Goal: Task Accomplishment & Management: Manage account settings

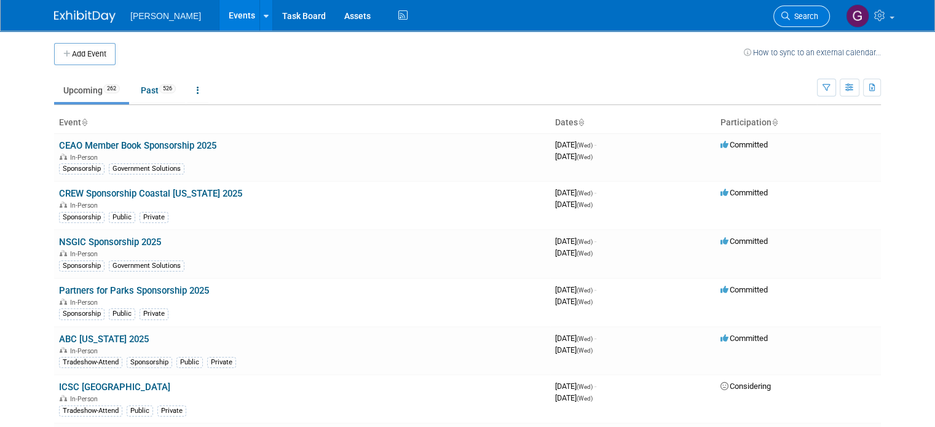
click at [810, 17] on span "Search" at bounding box center [804, 16] width 28 height 9
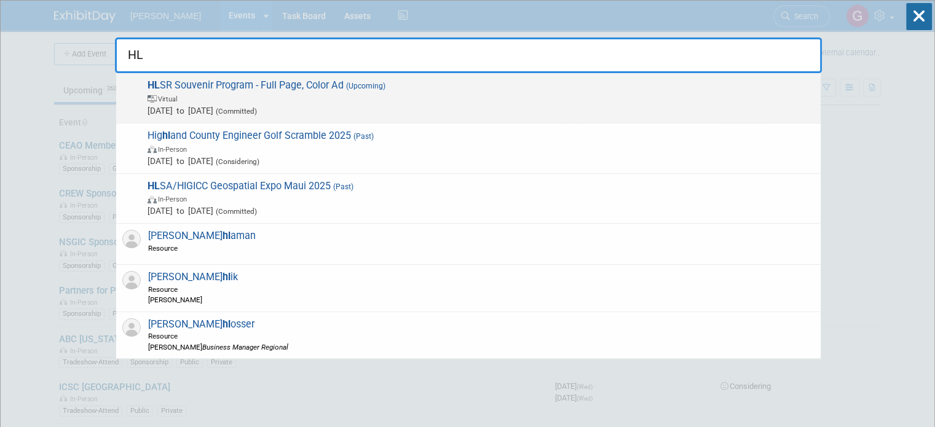
type input "HL"
click at [337, 104] on span "[DATE] to [DATE] (Committed)" at bounding box center [480, 110] width 667 height 12
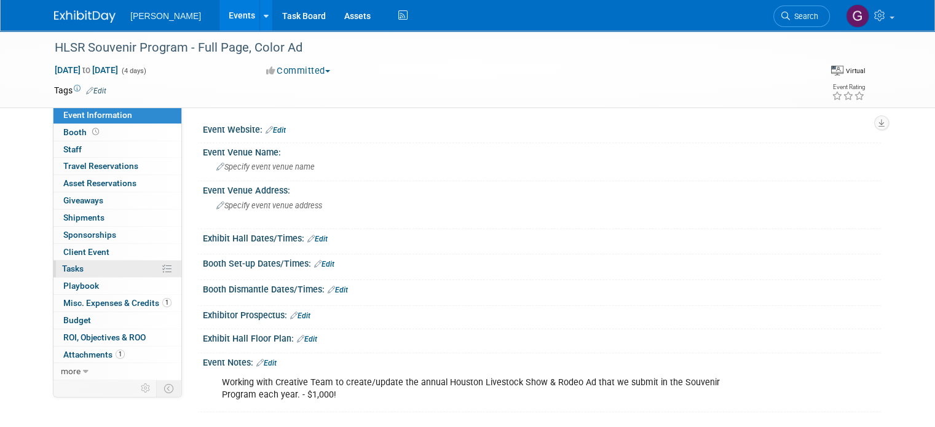
click at [109, 265] on link "0% Tasks 0%" at bounding box center [117, 269] width 128 height 17
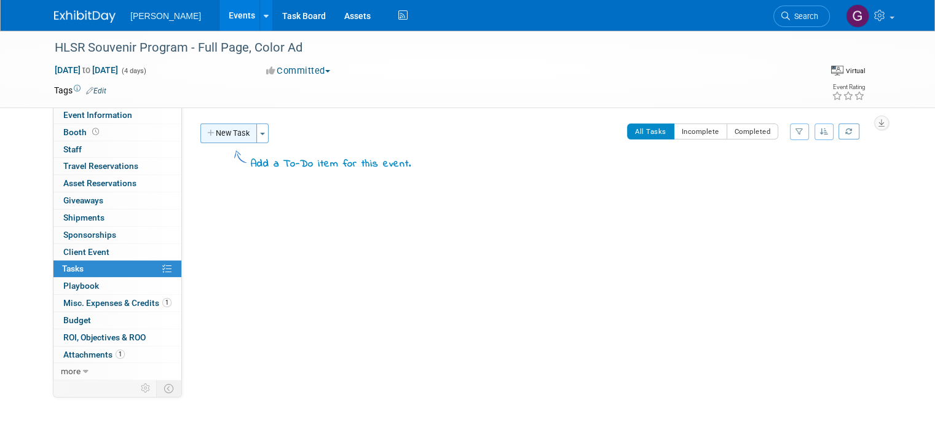
click at [226, 130] on button "New Task" at bounding box center [228, 134] width 57 height 20
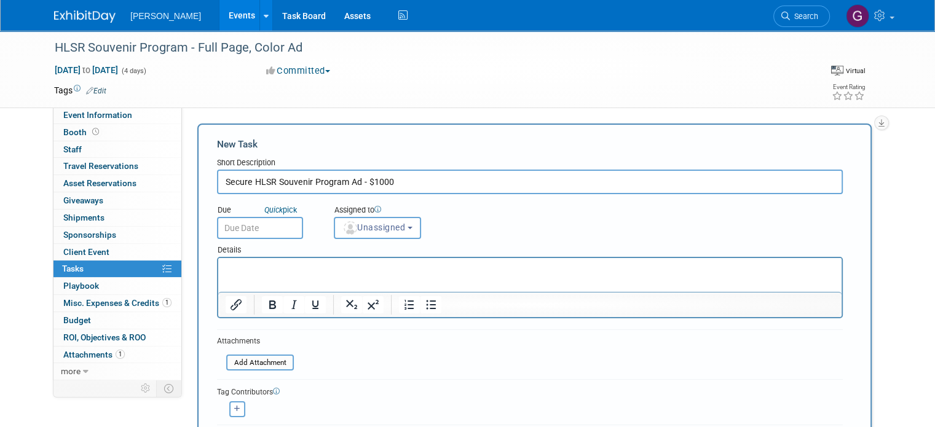
type input "Secure HLSR Souvenir Program Ad - $1000"
click at [238, 220] on input "text" at bounding box center [260, 228] width 86 height 22
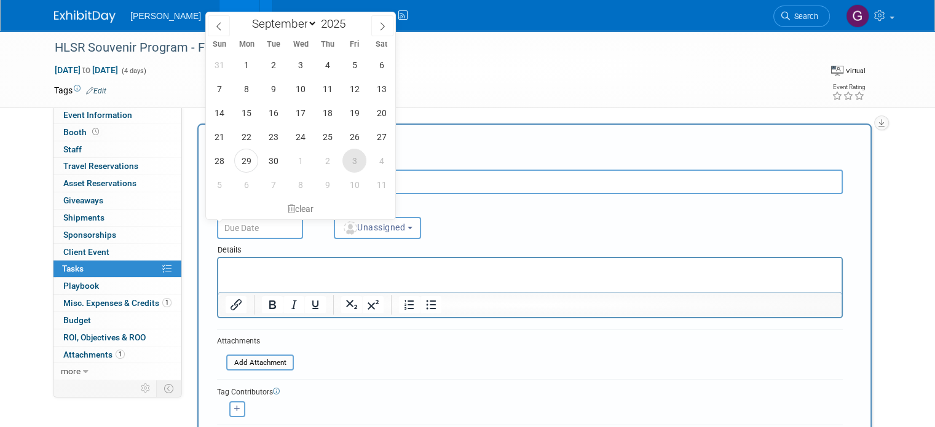
click at [345, 167] on span "3" at bounding box center [354, 161] width 24 height 24
type input "Oct 3, 2025"
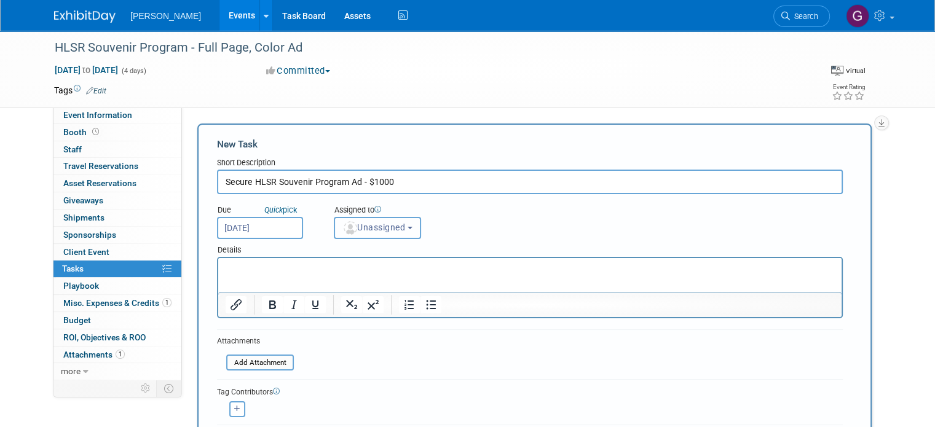
click at [351, 230] on span "Unassigned" at bounding box center [373, 227] width 63 height 10
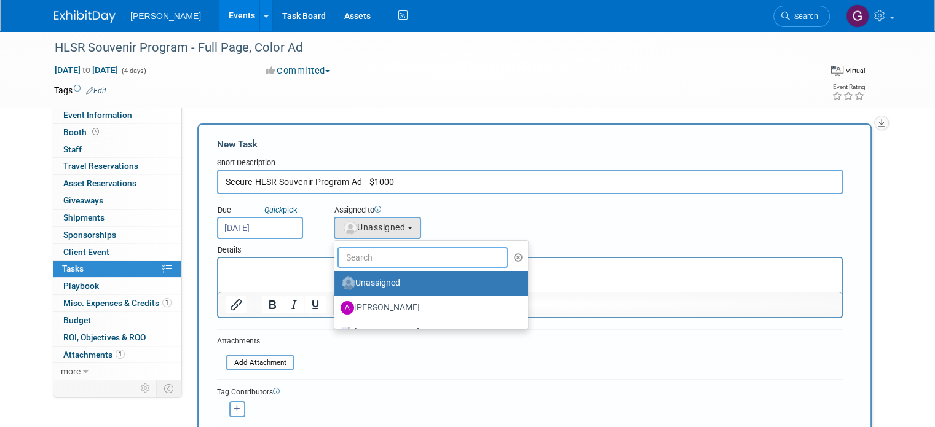
click at [366, 261] on input "text" at bounding box center [422, 257] width 170 height 21
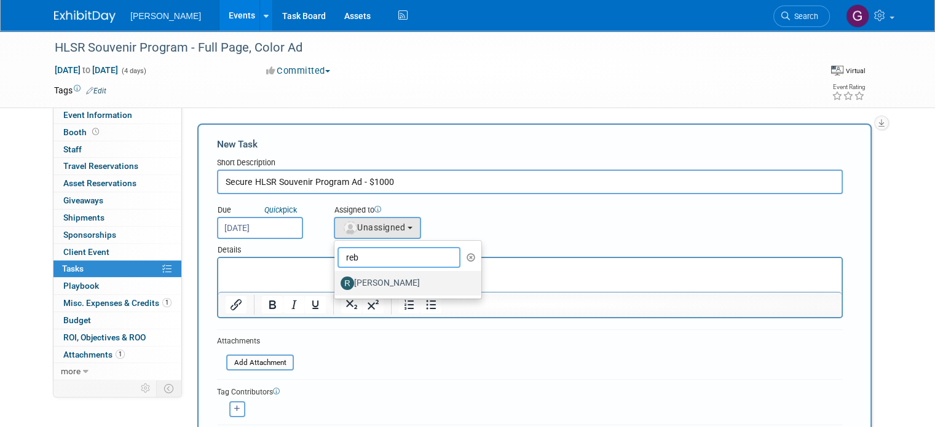
type input "reb"
click at [366, 279] on label "Rebecca Deis" at bounding box center [404, 283] width 128 height 20
click at [336, 279] on input "Rebecca Deis" at bounding box center [332, 282] width 8 height 8
select select "844a177d-a181-44ff-a72a-5731d68e4351"
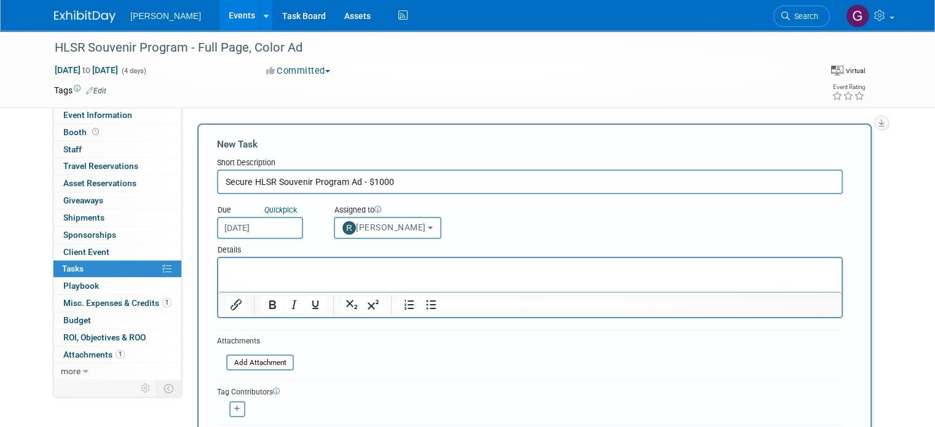
click at [320, 275] on html at bounding box center [529, 266] width 623 height 17
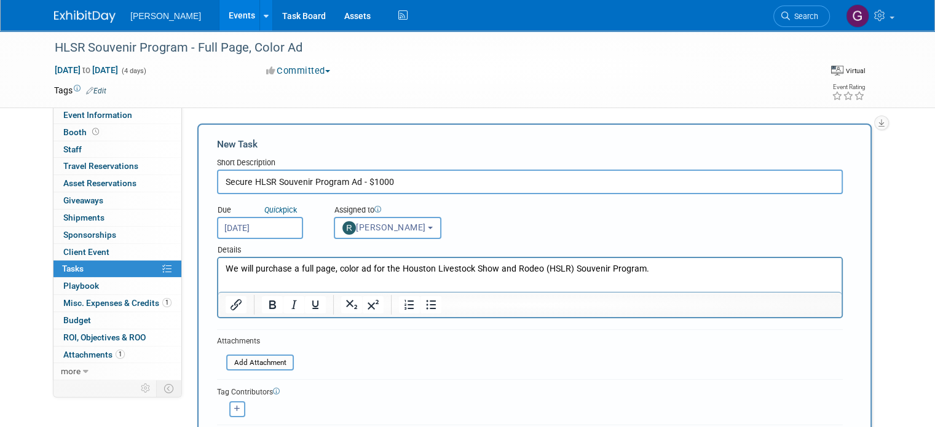
click at [256, 269] on p "We will purchase a full page, color ad for the Houston Livestock Show and Rodeo…" at bounding box center [530, 269] width 609 height 12
click at [263, 363] on input "file" at bounding box center [219, 363] width 146 height 14
click at [642, 271] on p "We will purchase a full page, color ad for the Houston Livestock Show and Rodeo…" at bounding box center [530, 269] width 609 height 12
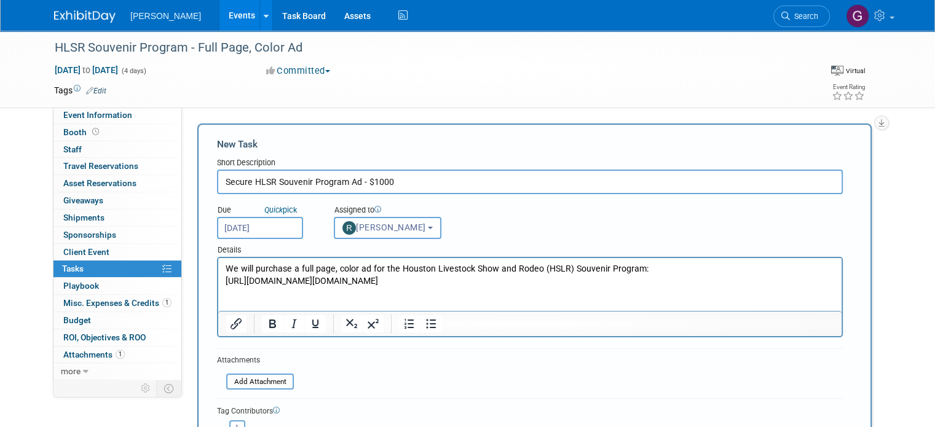
click at [425, 288] on p "https://5443739.extforms.netsuite.com/app/site/hosting/scriptlet.nl?script=1126…" at bounding box center [530, 281] width 609 height 12
click at [654, 269] on p "We will purchase a full page, color ad for the Houston Livestock Show and Rodeo…" at bounding box center [530, 269] width 609 height 12
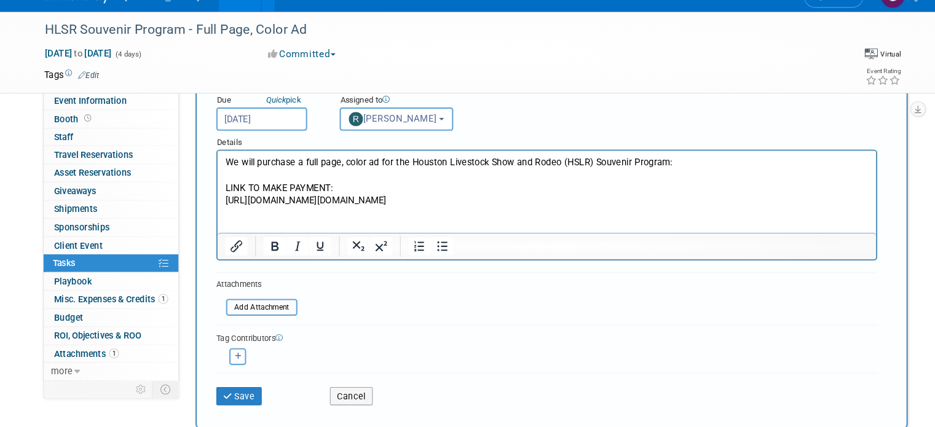
scroll to position [95, 0]
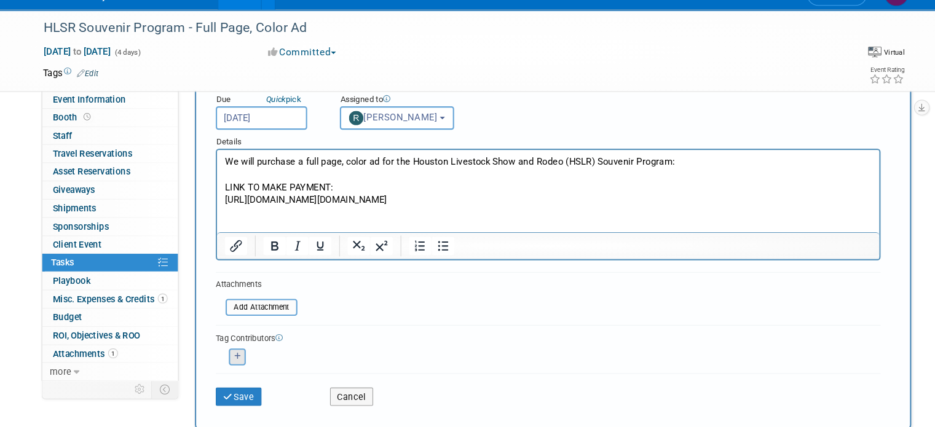
click at [229, 353] on button "button" at bounding box center [237, 358] width 16 height 16
select select
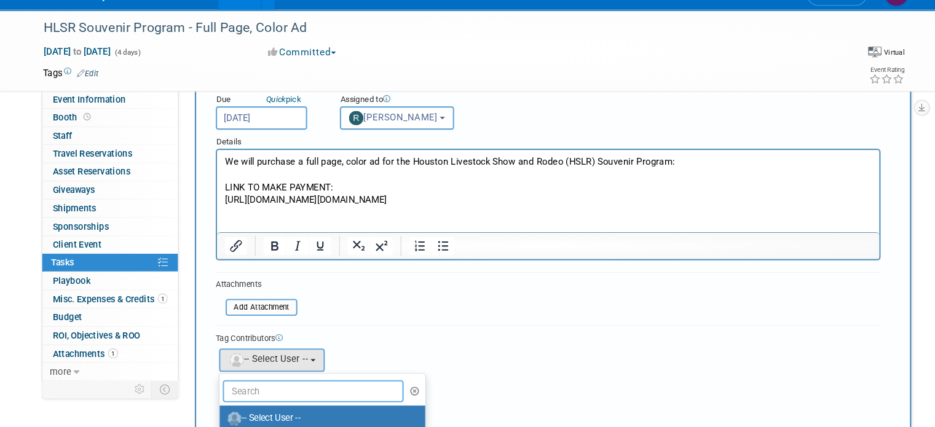
click at [245, 394] on input "text" at bounding box center [309, 390] width 170 height 21
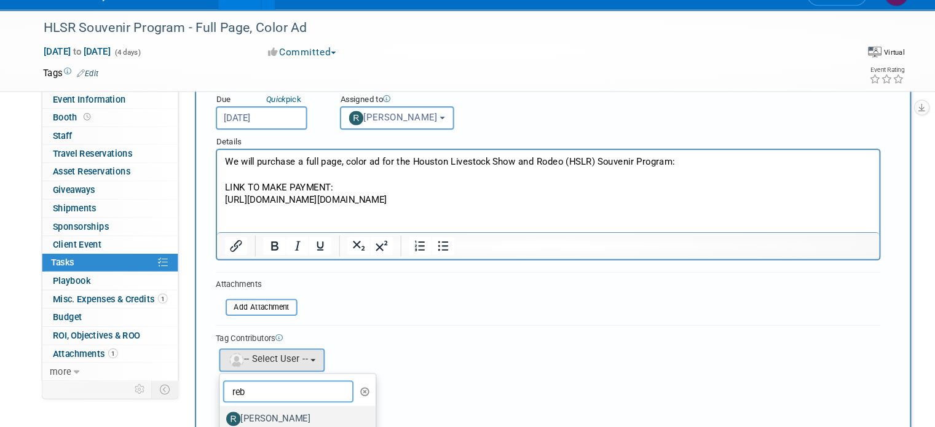
type input "reb"
click at [248, 414] on label "Rebecca Deis" at bounding box center [291, 416] width 128 height 20
click at [222, 414] on input "Rebecca Deis" at bounding box center [218, 414] width 8 height 8
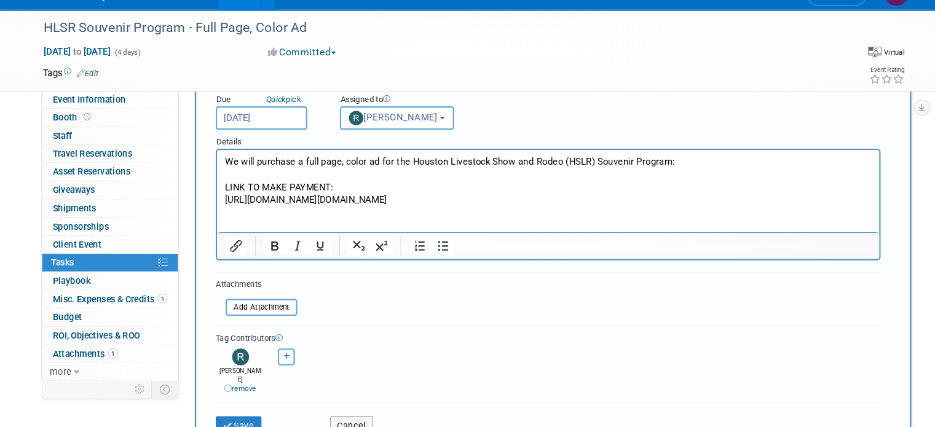
click at [275, 361] on button "button" at bounding box center [283, 358] width 16 height 16
select select
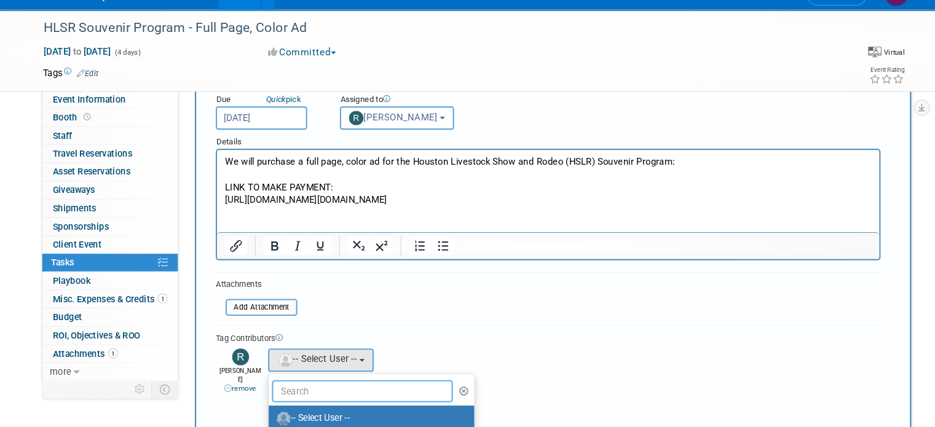
click at [270, 383] on input "text" at bounding box center [355, 390] width 170 height 21
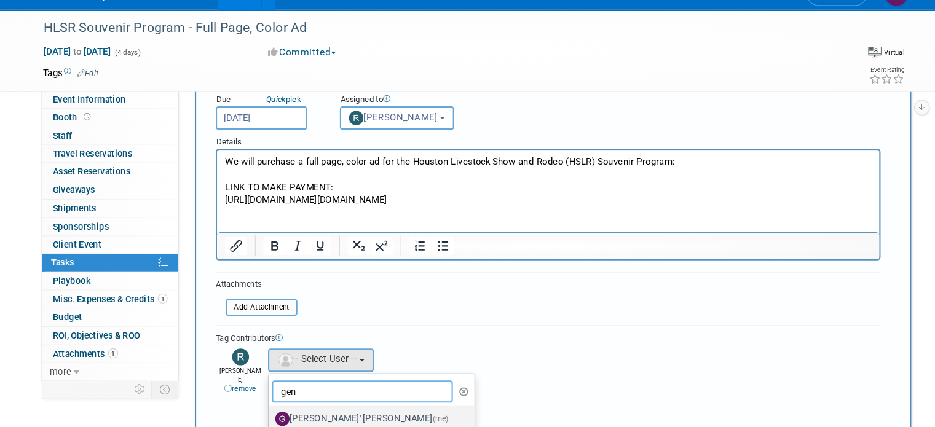
type input "gen"
click at [286, 411] on label "Genee' Mengarelli (me)" at bounding box center [360, 416] width 175 height 20
click at [269, 411] on input "Genee' Mengarelli (me)" at bounding box center [265, 414] width 8 height 8
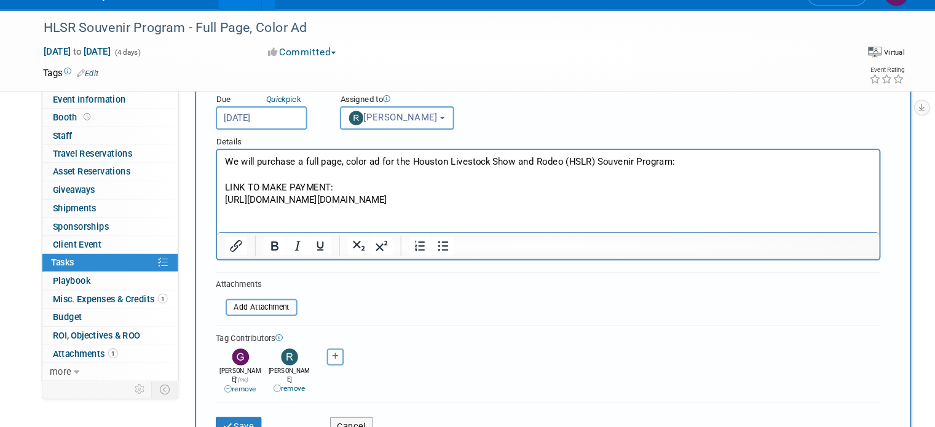
click at [635, 159] on p "We will purchase a full page, color ad for the Houston Livestock Show and Rodeo…" at bounding box center [528, 161] width 609 height 12
click at [242, 414] on button "Save" at bounding box center [238, 422] width 43 height 17
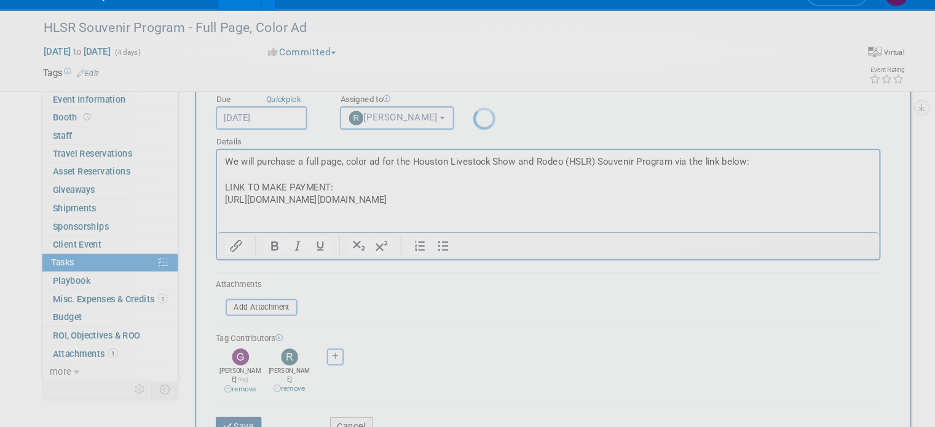
scroll to position [0, 0]
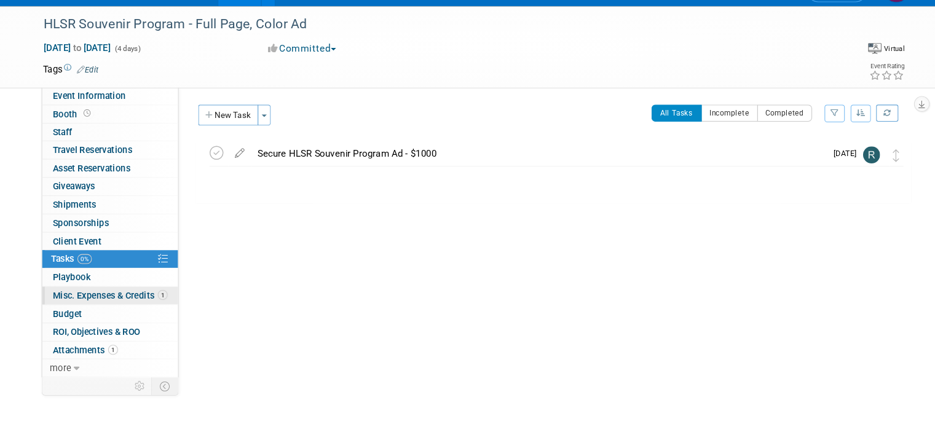
click at [122, 305] on span "Misc. Expenses & Credits 1" at bounding box center [117, 303] width 108 height 10
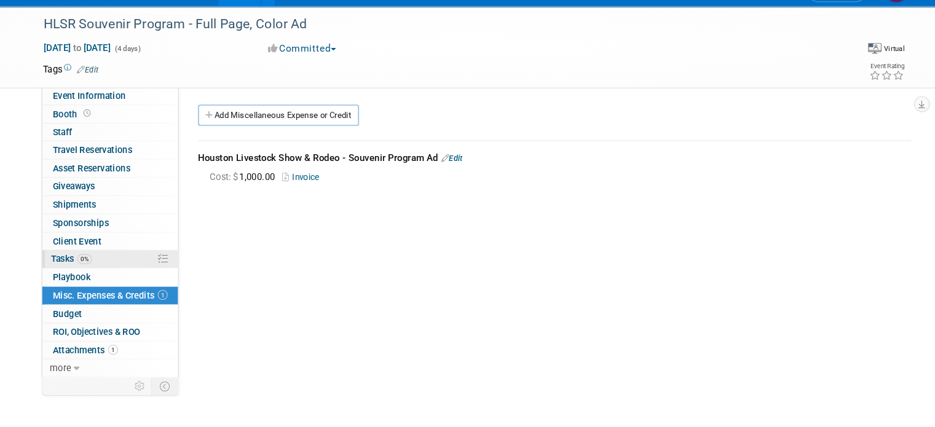
click at [89, 261] on link "0% Tasks 0%" at bounding box center [117, 269] width 128 height 17
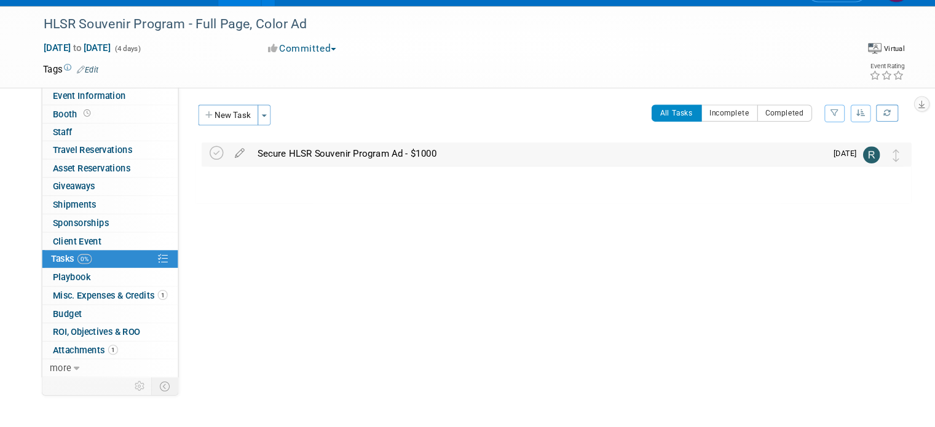
click at [299, 176] on div "Secure HLSR Souvenir Program Ad - $1000" at bounding box center [520, 169] width 541 height 21
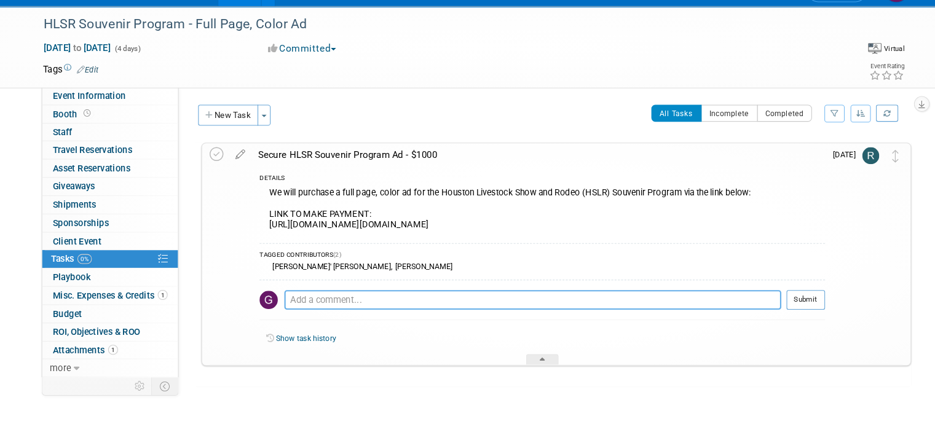
click at [399, 316] on textarea at bounding box center [515, 307] width 468 height 18
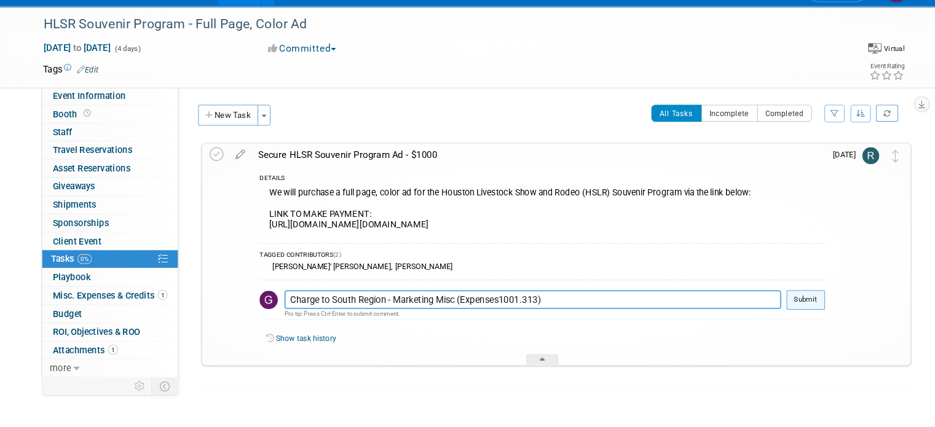
type textarea "Charge to South Region - Marketing Misc (Expenses1001.313)"
click at [790, 316] on button "Submit" at bounding box center [772, 307] width 36 height 18
